Goal: Information Seeking & Learning: Find specific fact

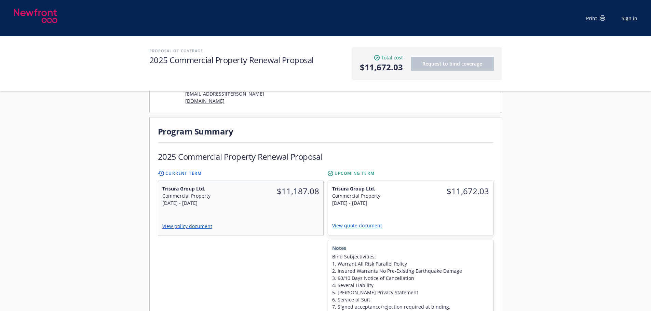
scroll to position [205, 0]
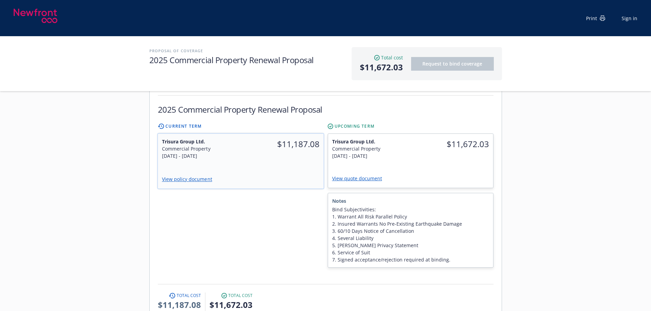
click at [283, 154] on div "Trisura Group Ltd. Commercial Property [DATE] - [DATE] $11,187.08 View policy d…" at bounding box center [240, 161] width 166 height 55
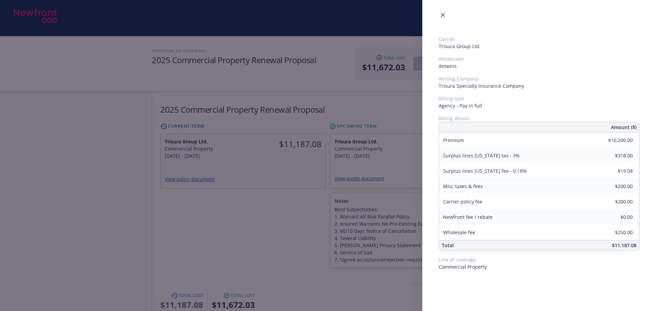
click at [288, 196] on div "Carrier Trisura Group Ltd. Wholesaler Amwins Writing Company Trisura Specialty …" at bounding box center [328, 155] width 656 height 311
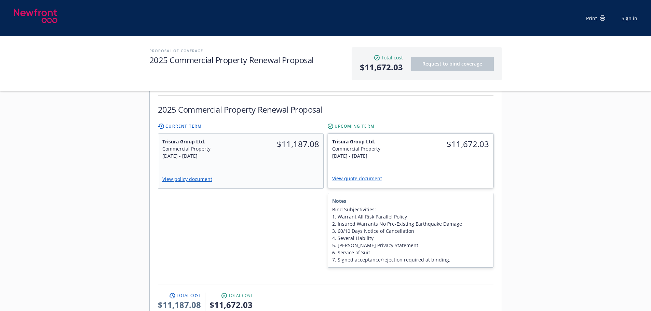
click at [457, 137] on div "$11,672.03" at bounding box center [451, 144] width 83 height 20
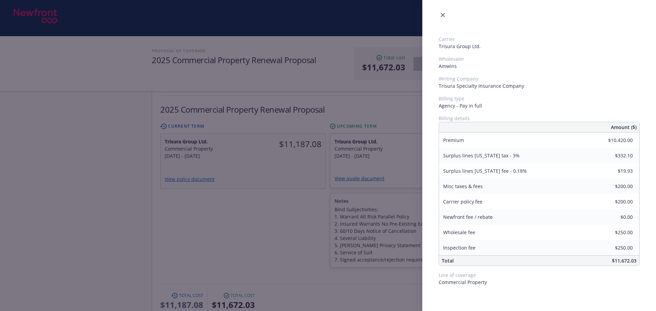
click at [244, 221] on div "Carrier Trisura Group Ltd. Wholesaler Amwins Writing Company Trisura Specialty …" at bounding box center [328, 155] width 656 height 311
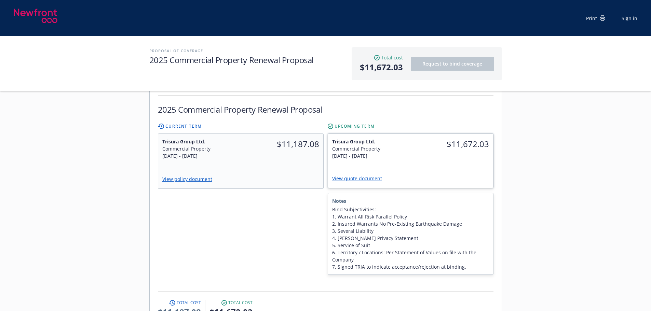
click at [362, 175] on link "View quote document" at bounding box center [359, 178] width 55 height 6
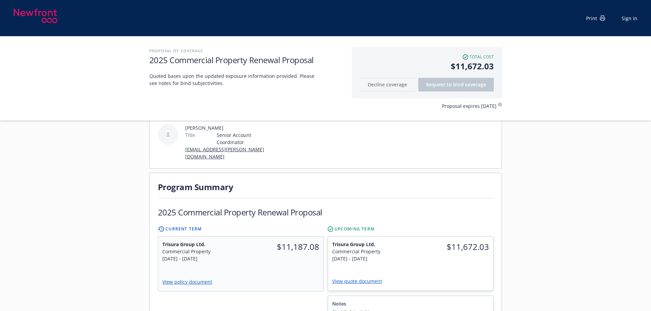
scroll to position [239, 0]
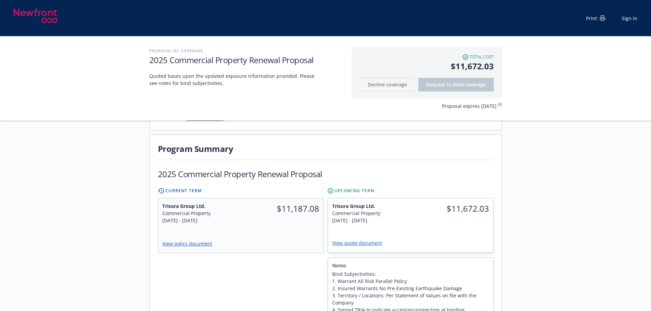
scroll to position [171, 0]
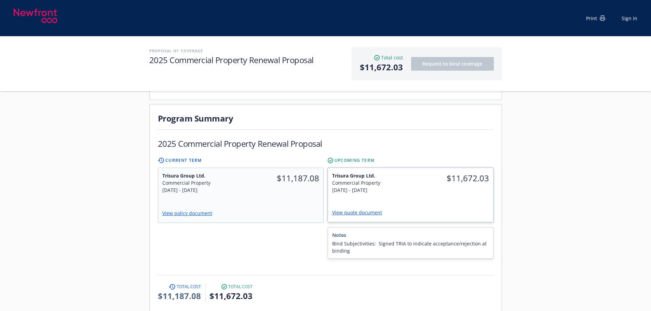
click at [426, 182] on div "$11,672.03" at bounding box center [451, 183] width 83 height 30
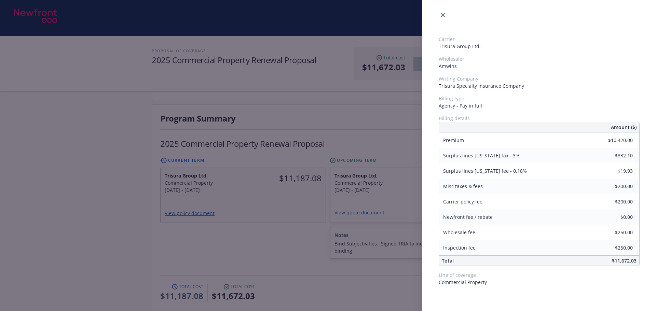
click at [225, 222] on div "Carrier Trisura Group Ltd. Wholesaler Amwins Writing Company Trisura Specialty …" at bounding box center [328, 155] width 656 height 311
